Goal: Task Accomplishment & Management: Use online tool/utility

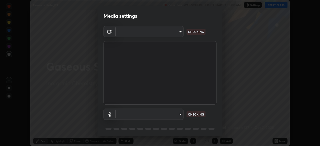
scroll to position [146, 320]
type input "a9133dad2e918d9e43cacff0d24315f55d9a531cdf13b35ee7ee266ddbc74882"
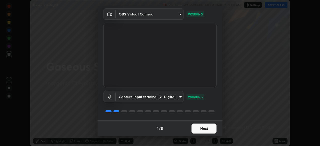
click at [182, 97] on body "Erase all Gaseous State_03 Recording WAS SCHEDULED TO START AT 8:00 AM Settings…" at bounding box center [160, 73] width 320 height 146
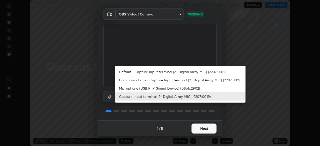
click at [198, 88] on li "Microphone (USB PnP Sound Device) (08bb:2902)" at bounding box center [180, 88] width 131 height 8
type input "2ee99eba62caab97a2905d09126a2f4531f8a74366fa5192b0f1e1518bfa4558"
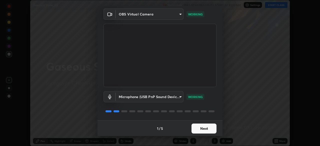
click at [210, 127] on button "Next" at bounding box center [204, 129] width 25 height 10
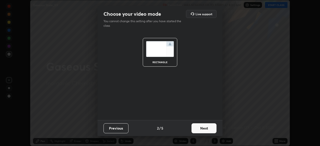
scroll to position [0, 0]
click at [210, 130] on button "Next" at bounding box center [204, 129] width 25 height 10
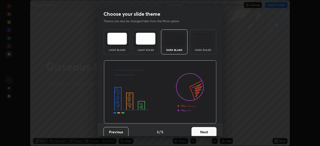
click at [212, 127] on button "Next" at bounding box center [204, 132] width 25 height 10
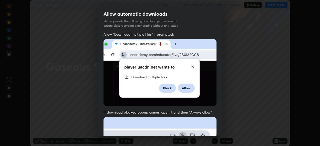
click at [227, 127] on div "Allow automatic downloads Please provide the following download permissions to …" at bounding box center [160, 73] width 320 height 146
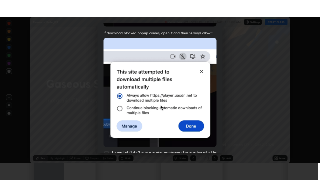
scroll to position [113, 0]
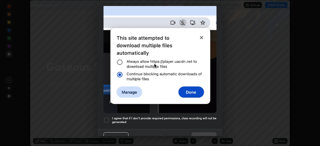
click at [204, 117] on h5 "I agree that if I don't provide required permissions, class recording will not …" at bounding box center [164, 121] width 105 height 8
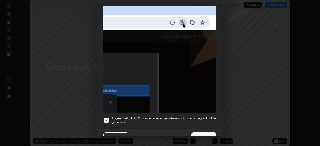
click at [210, 135] on button "Done" at bounding box center [204, 138] width 25 height 10
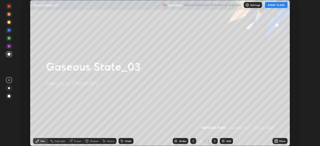
click at [280, 141] on div "More" at bounding box center [282, 141] width 6 height 3
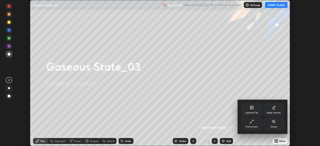
click at [253, 127] on div "Full screen" at bounding box center [252, 127] width 13 height 3
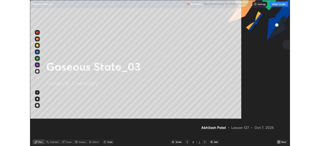
scroll to position [180, 320]
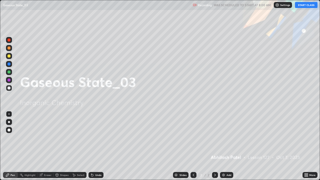
click at [306, 5] on button "START CLASS" at bounding box center [306, 5] width 23 height 6
click at [230, 146] on div "Add" at bounding box center [226, 175] width 13 height 6
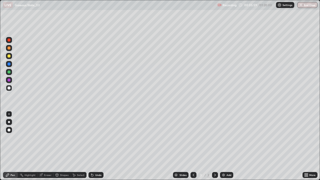
click at [9, 124] on div at bounding box center [9, 122] width 6 height 6
click at [98, 146] on div "Undo" at bounding box center [96, 175] width 15 height 6
click at [9, 56] on div at bounding box center [9, 56] width 3 height 3
click at [97, 146] on div "Undo" at bounding box center [98, 175] width 6 height 3
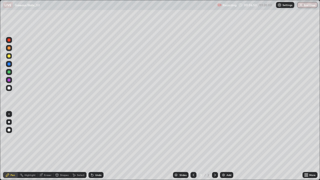
click at [95, 146] on div "Undo" at bounding box center [98, 175] width 6 height 3
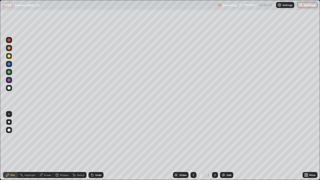
click at [95, 146] on div "Undo" at bounding box center [98, 175] width 6 height 3
click at [96, 146] on div "Undo" at bounding box center [98, 175] width 6 height 3
click at [95, 146] on div "Undo" at bounding box center [98, 175] width 6 height 3
click at [93, 146] on icon at bounding box center [92, 175] width 4 height 4
click at [94, 146] on div "Undo" at bounding box center [96, 175] width 15 height 6
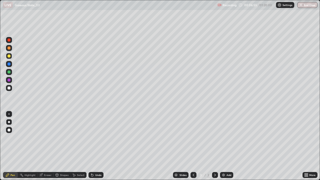
click at [95, 146] on div "Undo" at bounding box center [96, 175] width 15 height 6
click at [48, 146] on div "Eraser" at bounding box center [48, 175] width 8 height 3
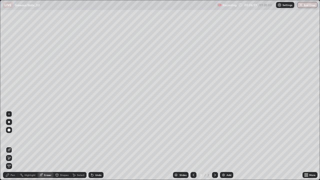
click at [11, 146] on icon at bounding box center [9, 158] width 4 height 4
click at [12, 146] on div "Pen" at bounding box center [10, 175] width 15 height 6
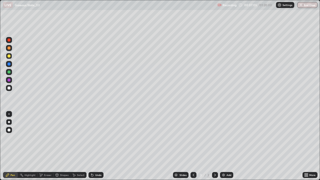
click at [95, 146] on div "Undo" at bounding box center [98, 175] width 6 height 3
click at [227, 146] on div "Add" at bounding box center [229, 175] width 5 height 3
click at [64, 146] on div "Shapes" at bounding box center [64, 175] width 9 height 3
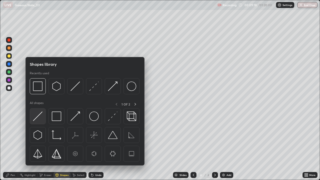
click at [39, 117] on img at bounding box center [38, 117] width 10 height 10
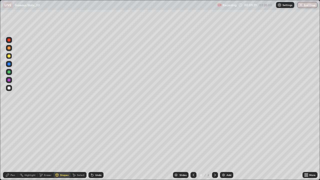
click at [13, 146] on div "Pen" at bounding box center [13, 175] width 5 height 3
click at [99, 146] on div "Undo" at bounding box center [98, 175] width 6 height 3
click at [100, 146] on div "Undo" at bounding box center [98, 175] width 6 height 3
click at [9, 65] on div at bounding box center [9, 64] width 3 height 3
click at [95, 146] on div "Undo" at bounding box center [98, 175] width 6 height 3
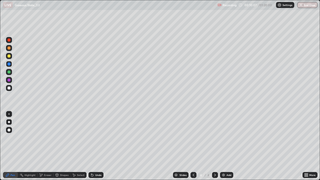
click at [96, 146] on div "Undo" at bounding box center [98, 175] width 6 height 3
click at [95, 146] on div "Undo" at bounding box center [96, 175] width 15 height 6
click at [94, 146] on div "Undo" at bounding box center [96, 175] width 15 height 6
click at [226, 146] on div "Add" at bounding box center [226, 175] width 13 height 6
click at [96, 146] on div "Undo" at bounding box center [98, 175] width 6 height 3
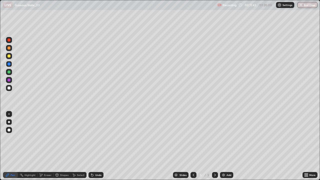
click at [99, 146] on div "Undo" at bounding box center [98, 175] width 6 height 3
click at [9, 122] on div at bounding box center [9, 122] width 2 height 2
click at [11, 90] on div at bounding box center [9, 88] width 6 height 6
click at [95, 146] on div "Undo" at bounding box center [98, 175] width 6 height 3
click at [95, 146] on div "Undo" at bounding box center [96, 175] width 15 height 6
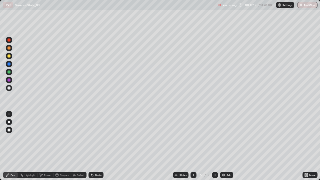
click at [97, 146] on div "Undo" at bounding box center [96, 175] width 15 height 6
click at [95, 146] on div "Undo" at bounding box center [96, 175] width 15 height 6
click at [93, 146] on icon at bounding box center [92, 175] width 4 height 4
click at [226, 146] on div "Add" at bounding box center [226, 175] width 13 height 6
click at [12, 71] on div at bounding box center [9, 72] width 6 height 6
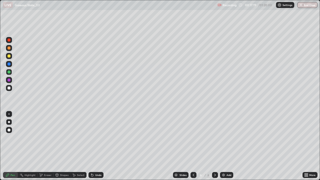
click at [99, 146] on div "Undo" at bounding box center [96, 175] width 15 height 6
click at [97, 146] on div "Undo" at bounding box center [96, 175] width 15 height 6
click at [63, 146] on div "Shapes" at bounding box center [64, 175] width 9 height 3
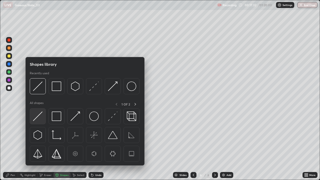
click at [39, 118] on img at bounding box center [38, 117] width 10 height 10
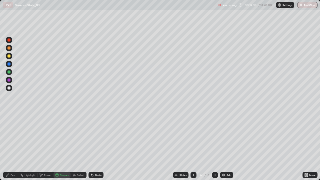
click at [10, 146] on div "Pen" at bounding box center [10, 175] width 15 height 6
click at [99, 146] on div "Undo" at bounding box center [96, 175] width 15 height 6
click at [97, 146] on div "Undo" at bounding box center [96, 175] width 15 height 6
click at [98, 146] on div "Undo" at bounding box center [96, 175] width 15 height 6
click at [9, 57] on div at bounding box center [9, 56] width 3 height 3
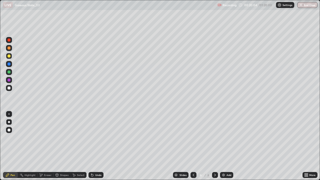
click at [96, 146] on div "Undo" at bounding box center [98, 175] width 6 height 3
click at [229, 146] on div "Add" at bounding box center [229, 175] width 5 height 3
click at [10, 89] on div at bounding box center [9, 88] width 3 height 3
click at [96, 146] on div "Undo" at bounding box center [96, 175] width 15 height 6
click at [94, 146] on div "Undo" at bounding box center [96, 175] width 15 height 6
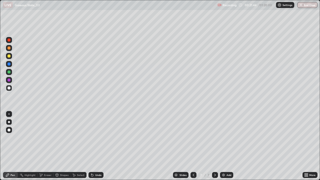
click at [91, 146] on icon at bounding box center [91, 174] width 1 height 1
click at [93, 146] on div "Undo" at bounding box center [96, 175] width 15 height 6
click at [94, 146] on div "Undo" at bounding box center [96, 175] width 15 height 6
click at [93, 146] on div "Undo" at bounding box center [96, 175] width 15 height 6
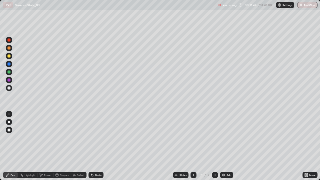
click at [94, 146] on div "Undo" at bounding box center [96, 175] width 15 height 6
click at [95, 146] on div "Undo" at bounding box center [96, 175] width 15 height 6
click at [94, 146] on div "Undo" at bounding box center [96, 175] width 15 height 6
click at [10, 57] on div at bounding box center [9, 56] width 3 height 3
click at [101, 146] on div "Undo" at bounding box center [96, 175] width 15 height 6
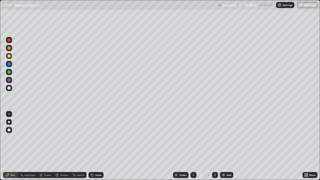
click at [98, 146] on div "Undo" at bounding box center [96, 175] width 15 height 6
click at [99, 146] on div "Undo" at bounding box center [96, 175] width 15 height 6
click at [100, 146] on div "Undo" at bounding box center [96, 175] width 15 height 6
click at [230, 146] on div "Add" at bounding box center [229, 175] width 5 height 3
click at [93, 146] on icon at bounding box center [92, 175] width 4 height 4
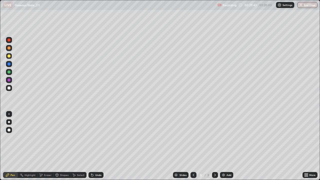
click at [64, 146] on div "Shapes" at bounding box center [62, 175] width 17 height 6
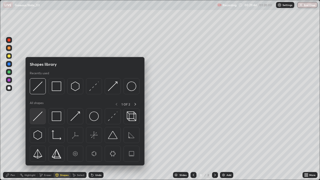
click at [39, 119] on img at bounding box center [38, 117] width 10 height 10
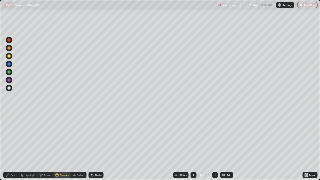
click at [11, 146] on div "Pen" at bounding box center [10, 175] width 15 height 6
click at [99, 146] on div "Undo" at bounding box center [96, 175] width 15 height 6
click at [192, 146] on icon at bounding box center [194, 175] width 4 height 4
click at [212, 146] on div at bounding box center [215, 175] width 6 height 6
click at [11, 90] on div at bounding box center [9, 88] width 6 height 6
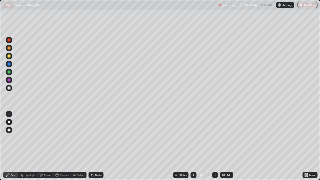
click at [97, 146] on div "Undo" at bounding box center [98, 175] width 6 height 3
click at [95, 146] on div "Undo" at bounding box center [98, 175] width 6 height 3
click at [10, 49] on div at bounding box center [9, 48] width 3 height 3
click at [227, 146] on div "Add" at bounding box center [229, 175] width 5 height 3
click at [95, 146] on div "Undo" at bounding box center [98, 175] width 6 height 3
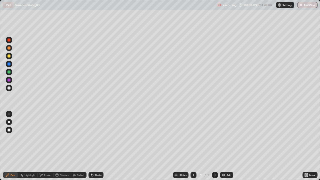
click at [95, 146] on div "Undo" at bounding box center [96, 175] width 15 height 6
click at [94, 146] on div "Undo" at bounding box center [96, 175] width 15 height 6
click at [93, 146] on div "Undo" at bounding box center [96, 175] width 15 height 6
click at [194, 146] on icon at bounding box center [194, 175] width 4 height 4
click at [64, 146] on div "Shapes" at bounding box center [64, 175] width 9 height 3
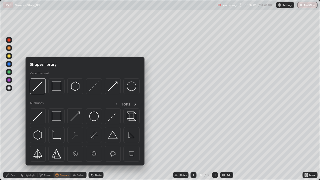
click at [92, 146] on icon at bounding box center [92, 175] width 2 height 2
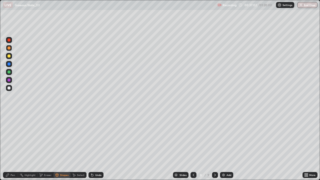
click at [94, 146] on div "Undo" at bounding box center [96, 175] width 15 height 6
click at [99, 146] on div "Undo" at bounding box center [98, 175] width 6 height 3
click at [98, 146] on div "Undo" at bounding box center [98, 175] width 6 height 3
click at [12, 146] on div "Pen" at bounding box center [13, 175] width 5 height 3
click at [81, 146] on div "Select" at bounding box center [79, 175] width 16 height 6
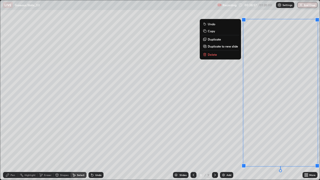
click at [232, 45] on p "Duplicate to new slide" at bounding box center [223, 46] width 30 height 4
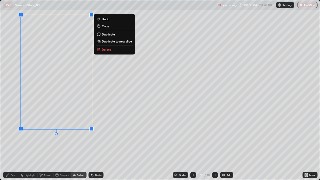
click at [115, 114] on div "0 ° Undo Copy Duplicate Duplicate to new slide Delete" at bounding box center [160, 90] width 320 height 180
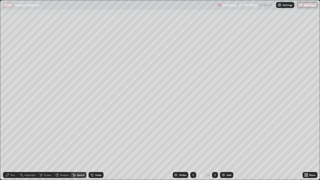
click at [64, 146] on div "Shapes" at bounding box center [62, 175] width 17 height 6
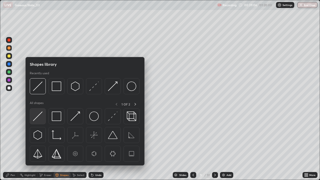
click at [43, 117] on div at bounding box center [38, 116] width 16 height 16
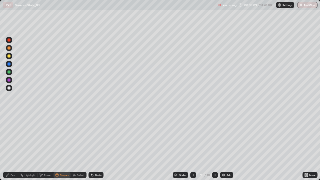
click at [13, 146] on div "Pen" at bounding box center [10, 175] width 15 height 6
click at [64, 146] on div "Shapes" at bounding box center [64, 175] width 9 height 3
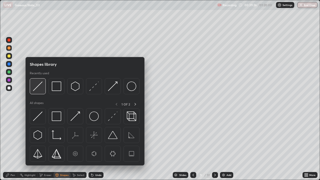
click at [40, 90] on img at bounding box center [38, 87] width 10 height 10
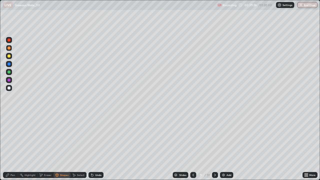
click at [10, 81] on div at bounding box center [9, 80] width 6 height 6
click at [11, 71] on div at bounding box center [9, 72] width 6 height 6
click at [12, 61] on div at bounding box center [9, 64] width 6 height 8
click at [10, 55] on div at bounding box center [9, 56] width 3 height 3
click at [11, 146] on div "Pen" at bounding box center [13, 175] width 5 height 3
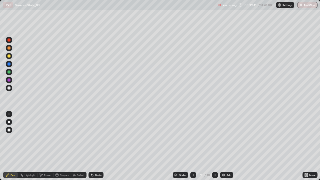
click at [98, 146] on div "Undo" at bounding box center [98, 175] width 6 height 3
click at [94, 146] on div "Undo" at bounding box center [96, 175] width 15 height 6
click at [95, 146] on div "Undo" at bounding box center [98, 175] width 6 height 3
click at [100, 146] on div "Undo" at bounding box center [98, 175] width 6 height 3
click at [102, 146] on div "Undo" at bounding box center [96, 175] width 15 height 6
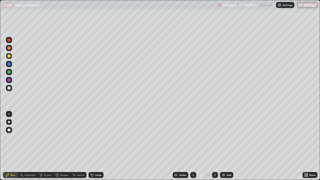
click at [102, 146] on div "Undo" at bounding box center [96, 175] width 15 height 6
click at [101, 146] on div "Undo" at bounding box center [96, 175] width 15 height 6
click at [48, 146] on div "Eraser" at bounding box center [46, 175] width 16 height 6
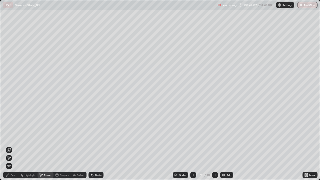
click at [13, 146] on div "Pen" at bounding box center [10, 175] width 15 height 6
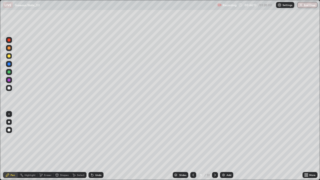
click at [60, 146] on div "Shapes" at bounding box center [64, 175] width 9 height 3
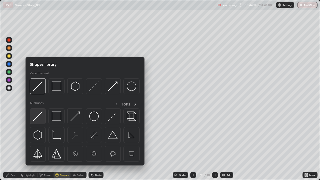
click at [35, 120] on img at bounding box center [38, 117] width 10 height 10
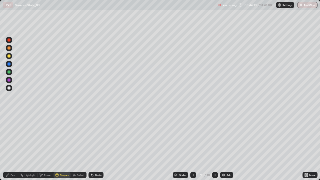
click at [15, 146] on div "Pen" at bounding box center [13, 175] width 5 height 3
click at [62, 146] on div "Shapes" at bounding box center [64, 175] width 9 height 3
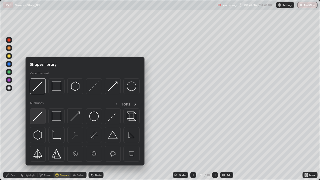
click at [41, 116] on img at bounding box center [38, 117] width 10 height 10
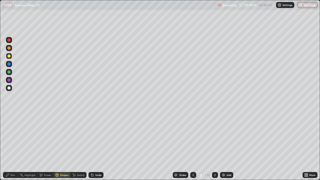
click at [12, 89] on div at bounding box center [9, 88] width 6 height 6
click at [15, 146] on div "Pen" at bounding box center [13, 175] width 5 height 3
click at [80, 146] on div "Select" at bounding box center [81, 175] width 8 height 3
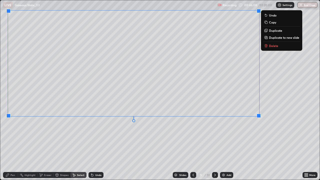
click at [283, 129] on div "0 ° Undo Copy Duplicate Duplicate to new slide Delete" at bounding box center [160, 90] width 320 height 180
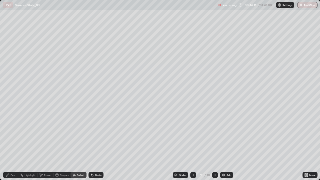
click at [12, 146] on div "Pen" at bounding box center [13, 175] width 5 height 3
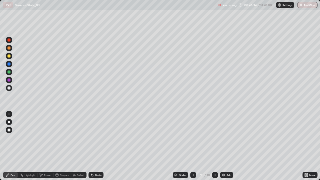
click at [98, 146] on div "Undo" at bounding box center [98, 175] width 6 height 3
click at [97, 146] on div "Undo" at bounding box center [98, 175] width 6 height 3
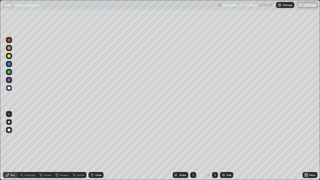
click at [98, 146] on div "Undo" at bounding box center [98, 175] width 6 height 3
click at [100, 146] on div "Undo" at bounding box center [98, 175] width 6 height 3
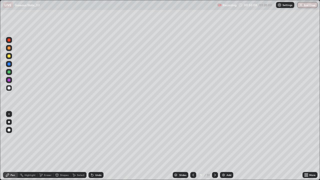
click at [226, 146] on div "Add" at bounding box center [226, 175] width 13 height 6
click at [98, 146] on div "Undo" at bounding box center [96, 175] width 15 height 6
click at [97, 146] on div "Undo" at bounding box center [96, 175] width 15 height 6
click at [98, 146] on div "Undo" at bounding box center [98, 175] width 6 height 3
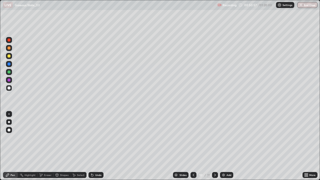
click at [98, 146] on div "Undo" at bounding box center [98, 175] width 6 height 3
click at [97, 146] on div "Undo" at bounding box center [98, 175] width 6 height 3
click at [95, 146] on div "Undo" at bounding box center [96, 175] width 15 height 6
click at [96, 146] on div "Undo" at bounding box center [98, 175] width 6 height 3
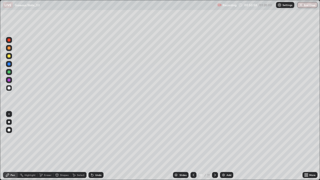
click at [96, 146] on div "Undo" at bounding box center [98, 175] width 6 height 3
click at [97, 146] on div "Undo" at bounding box center [98, 175] width 6 height 3
click at [96, 146] on div "Undo" at bounding box center [98, 175] width 6 height 3
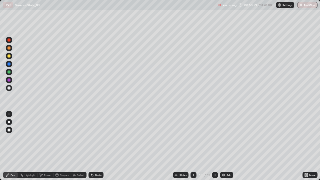
click at [96, 146] on div "Undo" at bounding box center [98, 175] width 6 height 3
click at [95, 146] on div "Undo" at bounding box center [98, 175] width 6 height 3
click at [94, 146] on div "Undo" at bounding box center [96, 175] width 15 height 6
click at [95, 146] on div "Undo" at bounding box center [98, 175] width 6 height 3
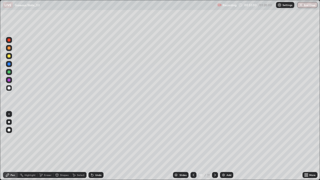
click at [95, 146] on div "Undo" at bounding box center [98, 175] width 6 height 3
click at [96, 146] on div "Undo" at bounding box center [98, 175] width 6 height 3
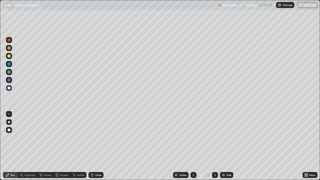
click at [97, 146] on div "Undo" at bounding box center [98, 175] width 6 height 3
click at [96, 146] on div "Undo" at bounding box center [98, 175] width 6 height 3
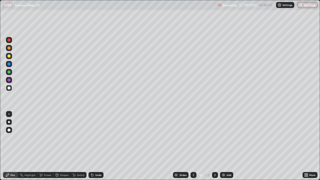
click at [96, 146] on div "Undo" at bounding box center [98, 175] width 6 height 3
click at [97, 146] on div "Undo" at bounding box center [98, 175] width 6 height 3
click at [96, 146] on div "Undo" at bounding box center [96, 175] width 15 height 6
click at [95, 146] on div "Undo" at bounding box center [98, 175] width 6 height 3
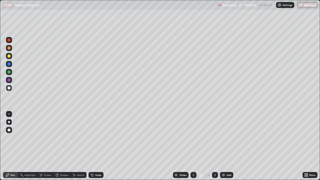
click at [91, 146] on icon at bounding box center [92, 175] width 2 height 2
click at [91, 146] on icon at bounding box center [91, 174] width 1 height 1
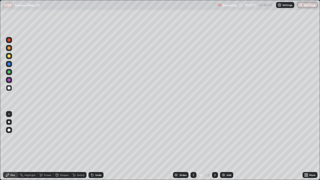
click at [91, 146] on icon at bounding box center [91, 174] width 1 height 1
click at [94, 146] on div "Undo" at bounding box center [96, 175] width 15 height 6
click at [92, 146] on icon at bounding box center [92, 175] width 2 height 2
click at [93, 146] on icon at bounding box center [92, 175] width 4 height 4
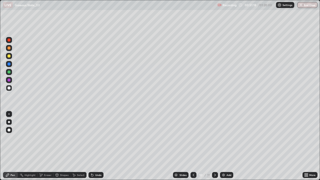
click at [96, 146] on div "Undo" at bounding box center [98, 175] width 6 height 3
click at [95, 146] on div "Undo" at bounding box center [96, 175] width 15 height 6
click at [96, 146] on div "Undo" at bounding box center [96, 175] width 15 height 6
click at [101, 146] on div "Undo" at bounding box center [96, 175] width 15 height 6
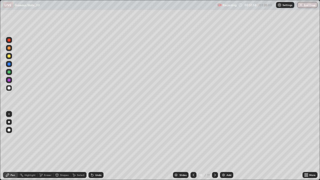
click at [100, 146] on div "Undo" at bounding box center [98, 175] width 6 height 3
click at [62, 146] on div "Shapes" at bounding box center [64, 175] width 9 height 3
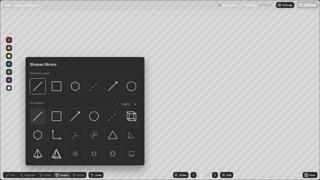
click at [36, 117] on img at bounding box center [38, 117] width 10 height 10
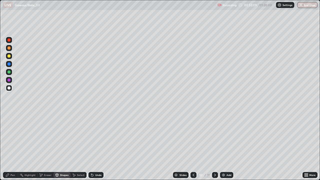
click at [13, 146] on div "Pen" at bounding box center [13, 175] width 5 height 3
click at [65, 146] on div "Shapes" at bounding box center [62, 175] width 17 height 6
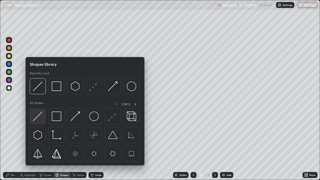
click at [39, 118] on img at bounding box center [38, 117] width 10 height 10
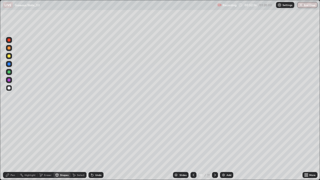
click at [11, 62] on div at bounding box center [9, 64] width 6 height 6
click at [10, 55] on div at bounding box center [9, 56] width 3 height 3
click at [99, 146] on div "Undo" at bounding box center [98, 175] width 6 height 3
click at [101, 146] on div "Undo" at bounding box center [98, 175] width 6 height 3
click at [13, 146] on div "Pen" at bounding box center [13, 175] width 5 height 3
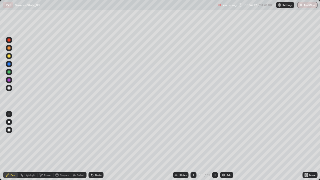
click at [227, 146] on div "Add" at bounding box center [229, 175] width 5 height 3
click at [97, 146] on div "Undo" at bounding box center [98, 175] width 6 height 3
click at [98, 146] on div "Undo" at bounding box center [98, 175] width 6 height 3
click at [99, 146] on div "Undo" at bounding box center [98, 175] width 6 height 3
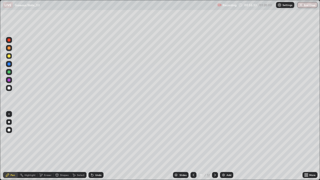
click at [98, 146] on div "Undo" at bounding box center [98, 175] width 6 height 3
click at [99, 146] on div "Undo" at bounding box center [98, 175] width 6 height 3
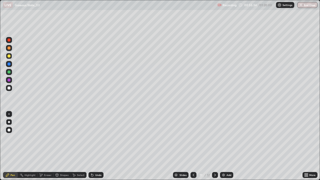
click at [98, 146] on div "Undo" at bounding box center [98, 175] width 6 height 3
click at [99, 146] on div "Undo" at bounding box center [98, 175] width 6 height 3
click at [98, 146] on div "Undo" at bounding box center [98, 175] width 6 height 3
click at [97, 146] on div "Undo" at bounding box center [98, 175] width 6 height 3
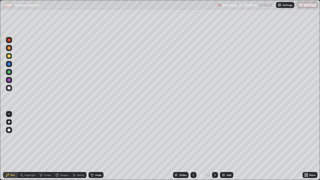
click at [97, 146] on div "Undo" at bounding box center [98, 175] width 6 height 3
click at [60, 146] on div "Shapes" at bounding box center [64, 175] width 9 height 3
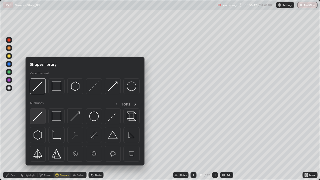
click at [40, 115] on img at bounding box center [38, 117] width 10 height 10
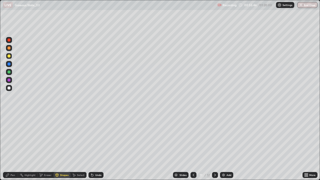
click at [13, 146] on div "Pen" at bounding box center [13, 175] width 5 height 3
click at [100, 146] on div "Undo" at bounding box center [98, 175] width 6 height 3
click at [99, 146] on div "Undo" at bounding box center [98, 175] width 6 height 3
click at [229, 146] on div "Add" at bounding box center [226, 175] width 13 height 6
click at [94, 146] on div "Undo" at bounding box center [96, 175] width 15 height 6
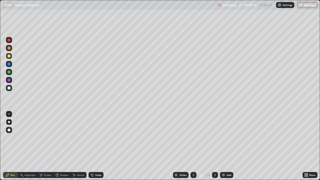
click at [96, 146] on div "Undo" at bounding box center [98, 175] width 6 height 3
click at [60, 146] on div "Shapes" at bounding box center [62, 175] width 17 height 6
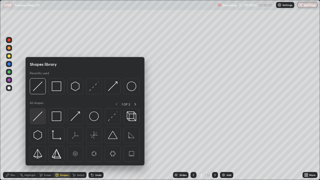
click at [36, 120] on img at bounding box center [38, 117] width 10 height 10
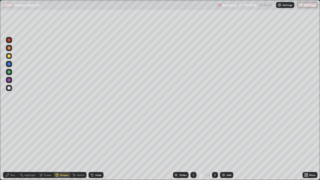
click at [9, 146] on icon at bounding box center [8, 175] width 4 height 4
click at [225, 146] on img at bounding box center [224, 175] width 4 height 4
click at [98, 146] on div "Undo" at bounding box center [98, 175] width 6 height 3
click at [97, 146] on div "Undo" at bounding box center [96, 175] width 15 height 6
click at [96, 146] on div "Undo" at bounding box center [98, 175] width 6 height 3
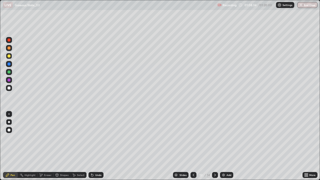
click at [98, 146] on div "Undo" at bounding box center [98, 175] width 6 height 3
click at [97, 146] on div "Undo" at bounding box center [96, 175] width 15 height 6
click at [97, 146] on div "Undo" at bounding box center [98, 175] width 6 height 3
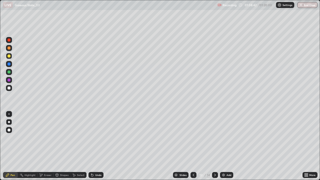
click at [98, 146] on div "Undo" at bounding box center [98, 175] width 6 height 3
click at [61, 146] on div "Shapes" at bounding box center [62, 175] width 17 height 6
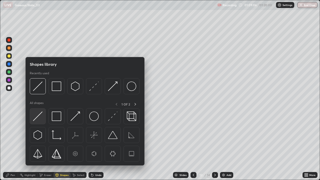
click at [41, 117] on img at bounding box center [38, 117] width 10 height 10
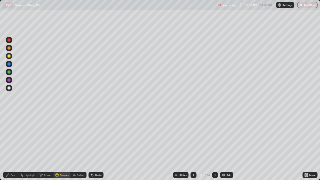
click at [10, 146] on div "Pen" at bounding box center [10, 175] width 15 height 6
click at [223, 146] on div "Add" at bounding box center [226, 175] width 13 height 6
click at [63, 146] on div "Shapes" at bounding box center [62, 175] width 17 height 6
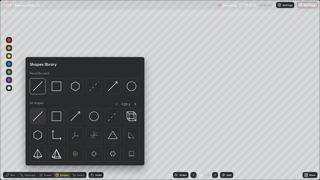
click at [42, 118] on img at bounding box center [38, 117] width 10 height 10
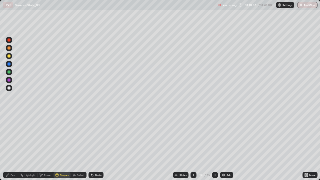
click at [10, 146] on div "Pen" at bounding box center [10, 175] width 15 height 6
click at [11, 90] on div at bounding box center [9, 88] width 6 height 6
click at [63, 146] on div "Shapes" at bounding box center [64, 175] width 9 height 3
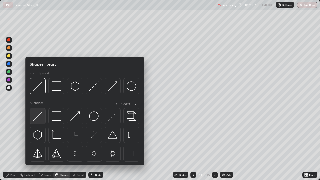
click at [41, 123] on div at bounding box center [38, 116] width 16 height 16
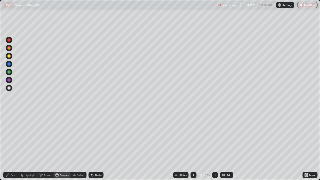
click at [12, 146] on div "Pen" at bounding box center [10, 175] width 15 height 6
click at [96, 146] on div "Undo" at bounding box center [98, 175] width 6 height 3
click at [95, 146] on div "Undo" at bounding box center [98, 175] width 6 height 3
click at [94, 146] on div "Undo" at bounding box center [96, 175] width 15 height 6
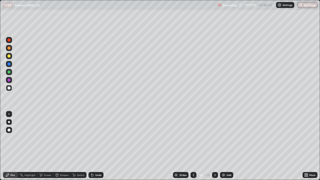
click at [92, 146] on icon at bounding box center [92, 175] width 2 height 2
click at [91, 146] on icon at bounding box center [92, 175] width 4 height 4
click at [91, 146] on icon at bounding box center [92, 175] width 2 height 2
click at [89, 146] on div "Undo" at bounding box center [96, 175] width 15 height 6
click at [101, 146] on div "Undo" at bounding box center [96, 175] width 15 height 6
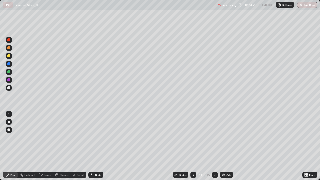
click at [99, 146] on div "Undo" at bounding box center [96, 175] width 15 height 6
click at [96, 146] on div "Undo" at bounding box center [98, 175] width 6 height 3
click at [97, 146] on div "Undo" at bounding box center [96, 175] width 15 height 6
click at [95, 146] on div "Undo" at bounding box center [98, 175] width 6 height 3
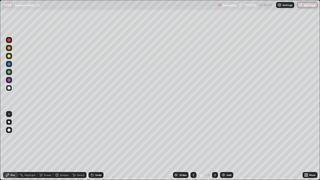
click at [94, 146] on div "Undo" at bounding box center [96, 175] width 15 height 6
click at [100, 146] on div "Undo" at bounding box center [96, 175] width 15 height 6
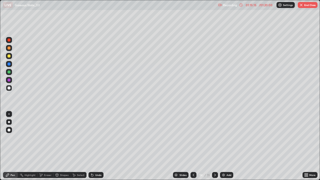
click at [99, 146] on div "Undo" at bounding box center [98, 175] width 6 height 3
click at [98, 146] on div "Undo" at bounding box center [98, 175] width 6 height 3
click at [99, 146] on div "Undo" at bounding box center [98, 175] width 6 height 3
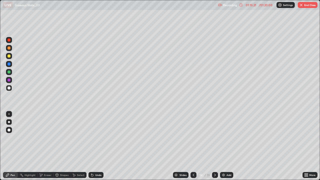
click at [100, 146] on div "Undo" at bounding box center [98, 175] width 6 height 3
click at [227, 146] on div "Add" at bounding box center [229, 175] width 5 height 3
click at [67, 146] on div "Shapes" at bounding box center [64, 175] width 9 height 3
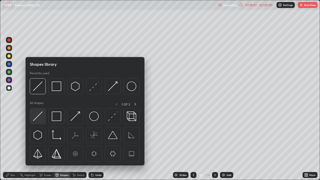
click at [43, 117] on div at bounding box center [38, 116] width 16 height 16
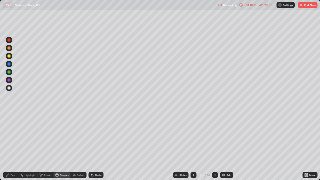
click at [97, 146] on div "Undo" at bounding box center [96, 175] width 15 height 6
click at [10, 78] on div at bounding box center [9, 80] width 6 height 6
click at [11, 70] on div at bounding box center [9, 72] width 6 height 6
click at [97, 146] on div "Undo" at bounding box center [98, 175] width 6 height 3
click at [94, 146] on div "Undo" at bounding box center [96, 175] width 15 height 6
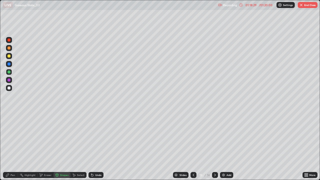
click at [14, 146] on div "Pen" at bounding box center [10, 175] width 15 height 6
click at [9, 88] on div at bounding box center [9, 88] width 3 height 3
click at [94, 146] on div "Undo" at bounding box center [96, 175] width 15 height 6
click at [9, 72] on div at bounding box center [9, 72] width 3 height 3
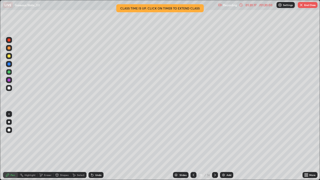
click at [308, 5] on button "End Class" at bounding box center [308, 5] width 20 height 6
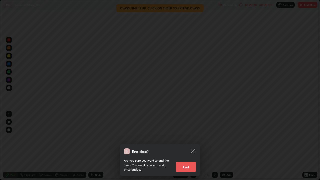
click at [231, 109] on div "End class? Are you sure you want to end the class? You won’t be able to edit on…" at bounding box center [160, 90] width 320 height 180
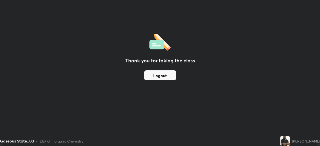
scroll to position [24856, 24682]
